Goal: Transaction & Acquisition: Purchase product/service

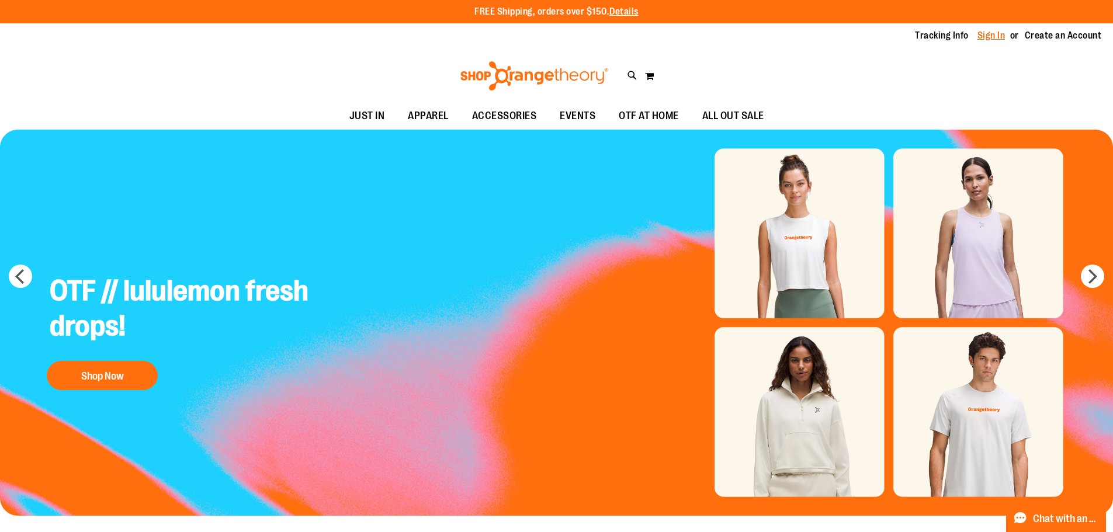
click at [982, 37] on link "Sign In" at bounding box center [991, 35] width 28 height 13
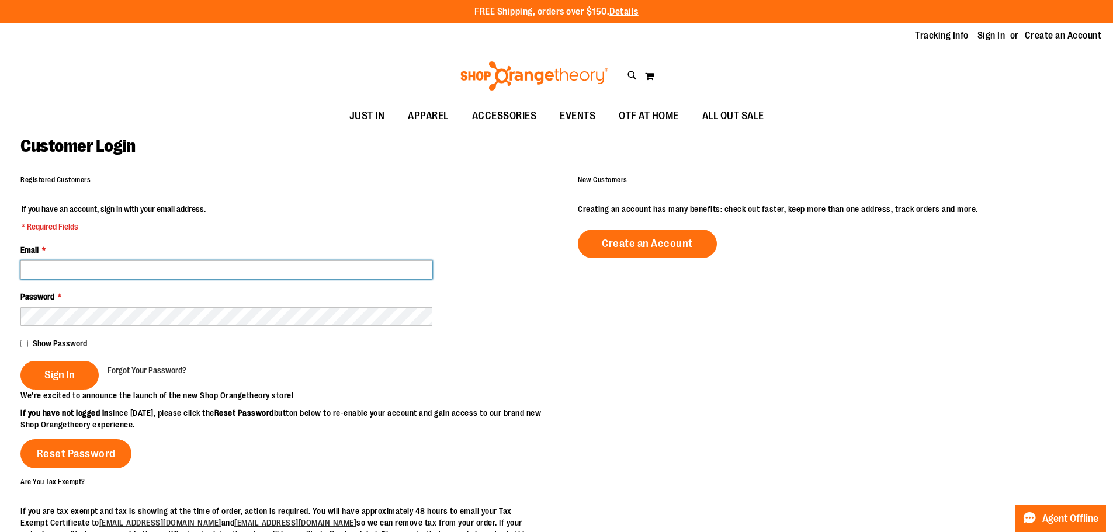
click at [113, 269] on input "Email *" at bounding box center [226, 269] width 412 height 19
type input "**********"
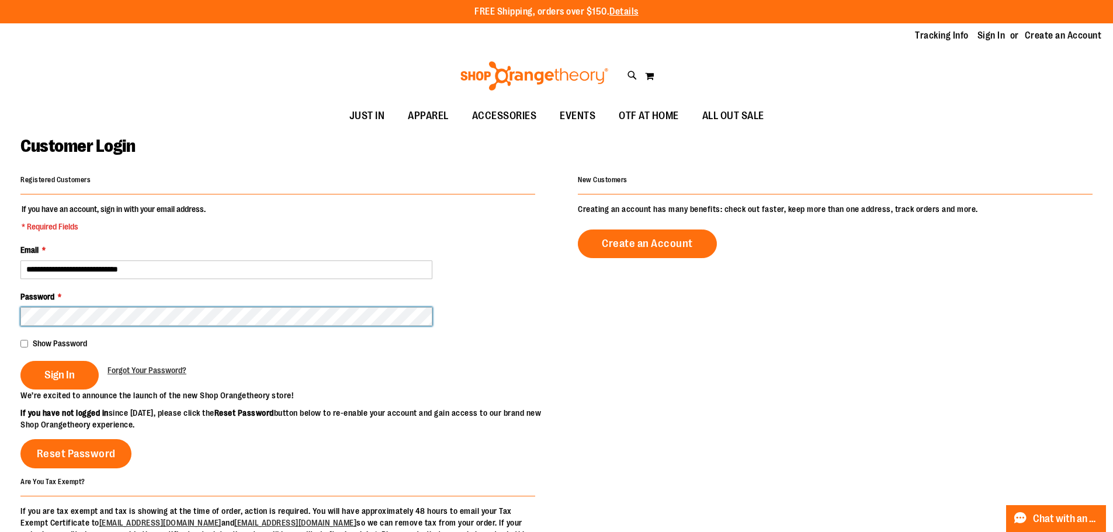
click at [20, 361] on button "Sign In" at bounding box center [59, 375] width 78 height 29
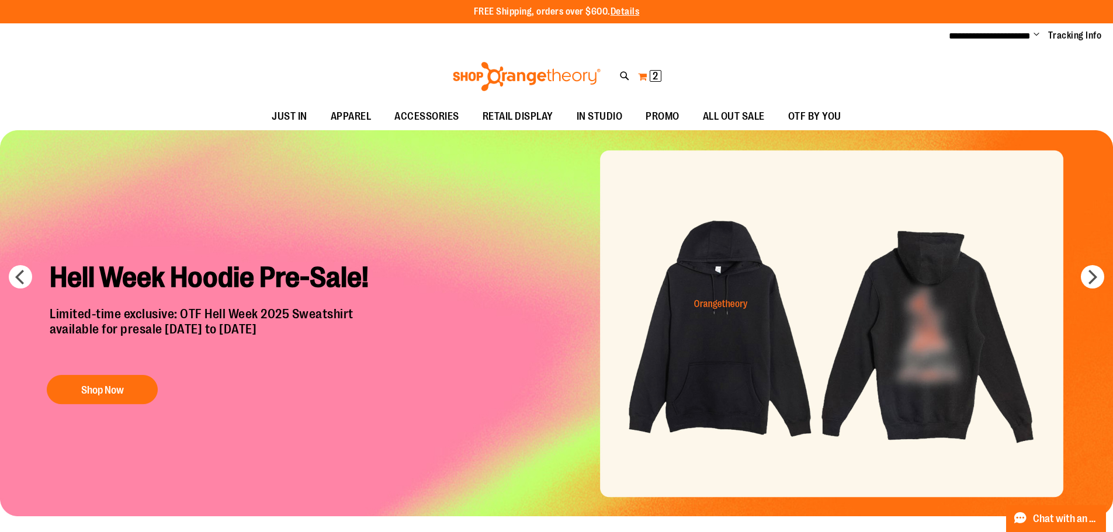
click at [653, 79] on span "2" at bounding box center [654, 76] width 5 height 12
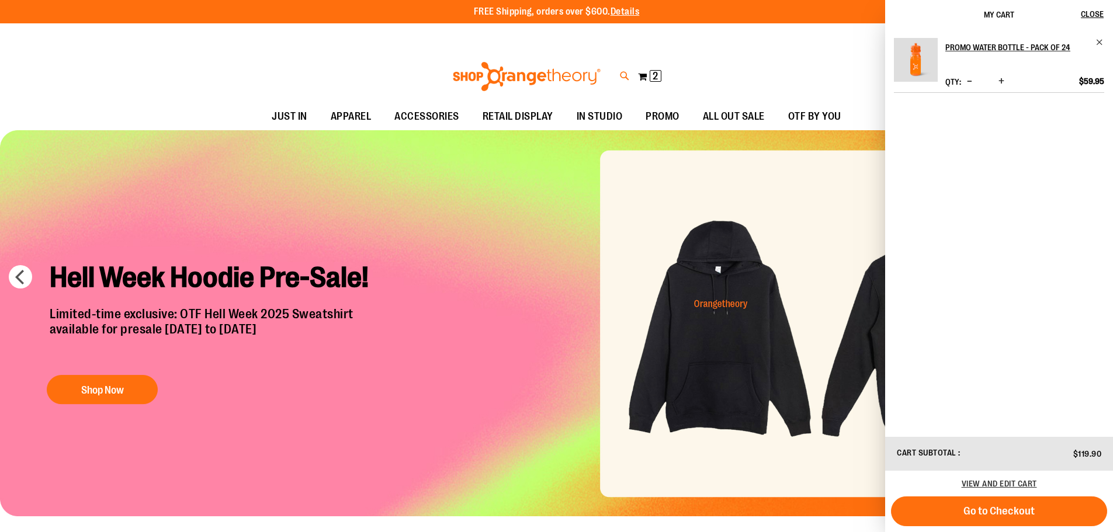
click at [622, 77] on icon at bounding box center [625, 76] width 10 height 13
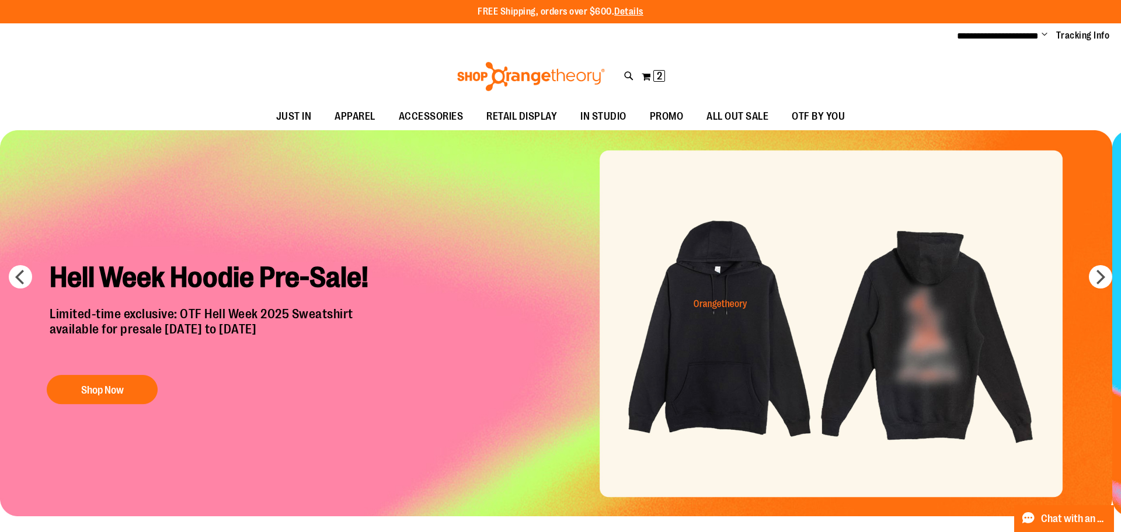
click at [549, 54] on input "Search" at bounding box center [561, 66] width 890 height 39
type input "*****"
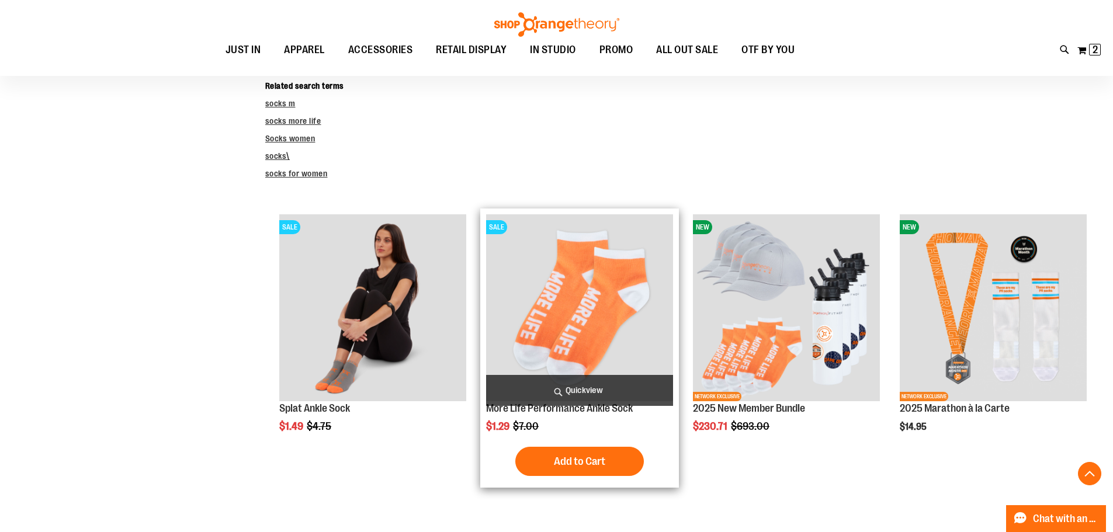
scroll to position [291, 0]
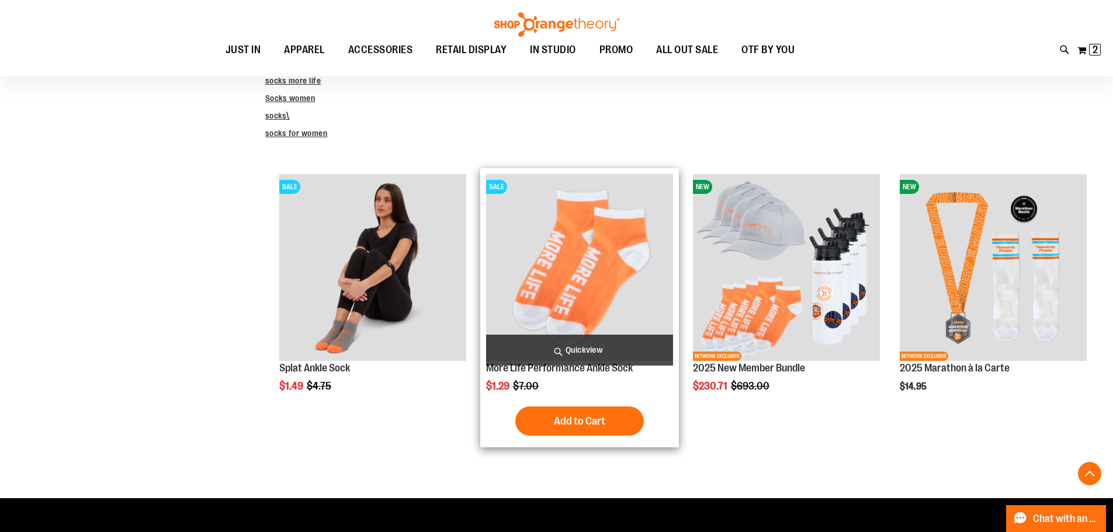
click at [554, 281] on img "product" at bounding box center [579, 267] width 187 height 187
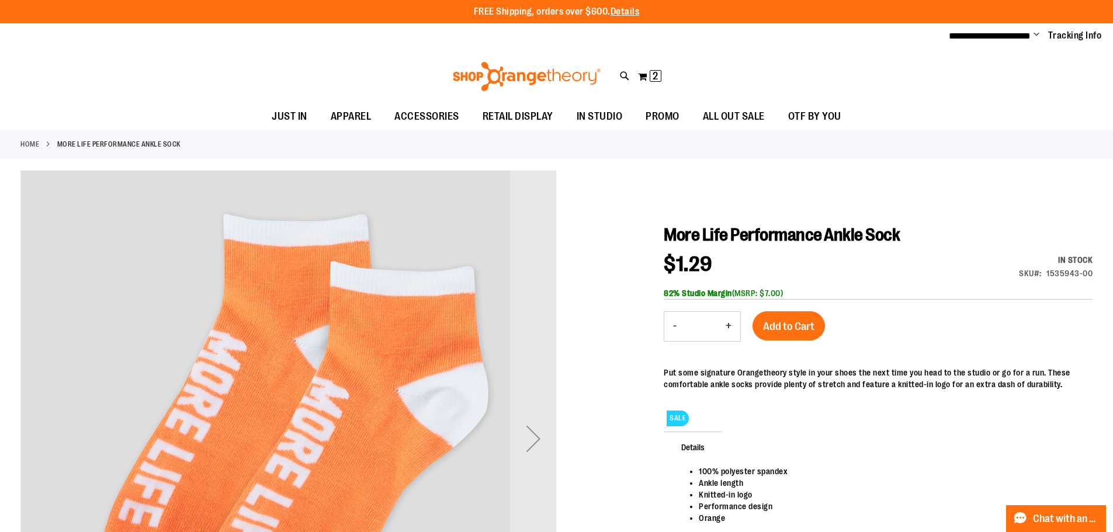
drag, startPoint x: 408, startPoint y: 368, endPoint x: 414, endPoint y: 343, distance: 25.8
click at [406, 364] on img "carousel" at bounding box center [288, 436] width 536 height 536
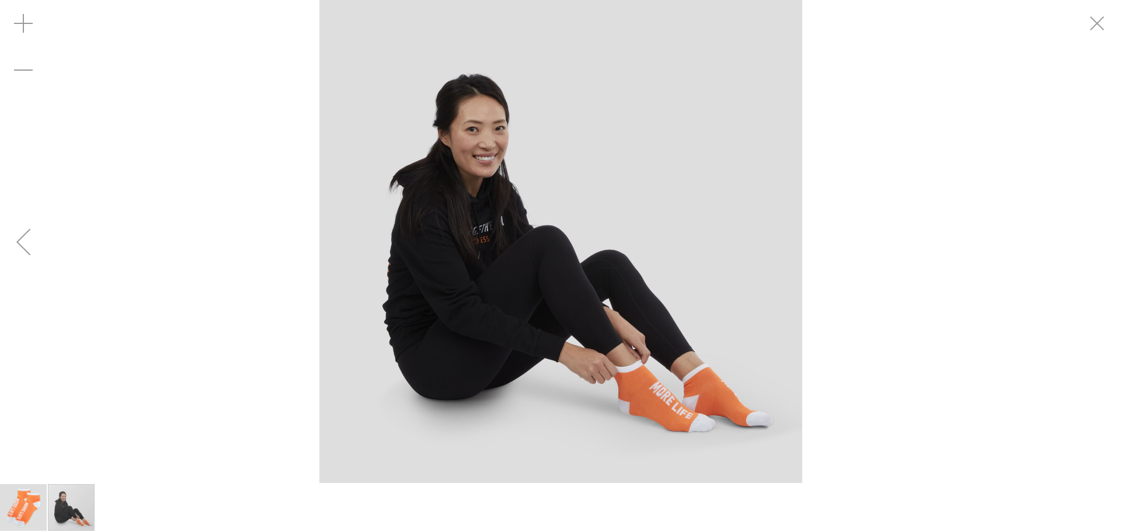
click at [14, 508] on img "image 1 of 2" at bounding box center [23, 507] width 47 height 47
